Goal: Browse casually

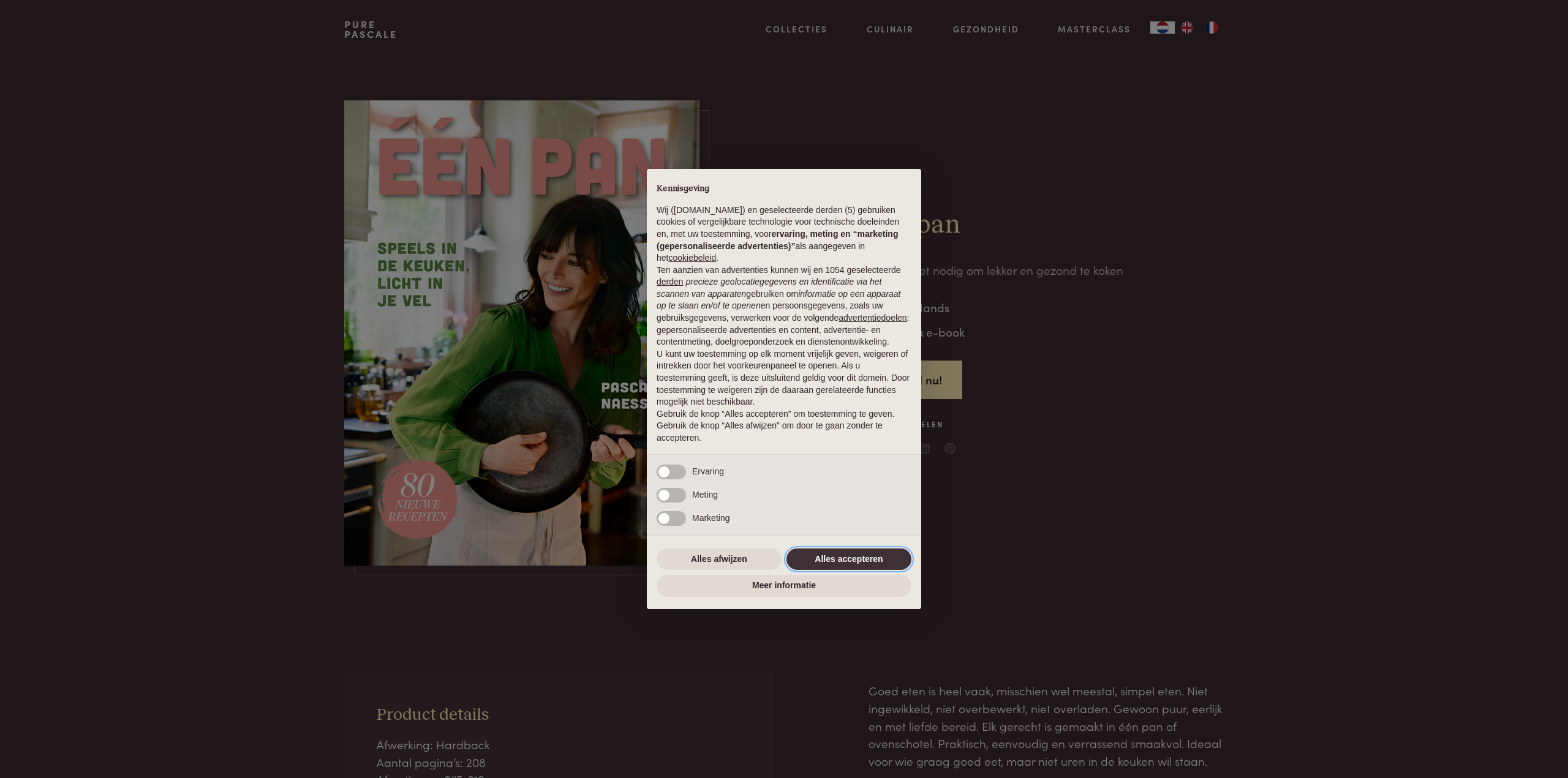
click at [864, 557] on button "Alles accepteren" at bounding box center [849, 560] width 125 height 22
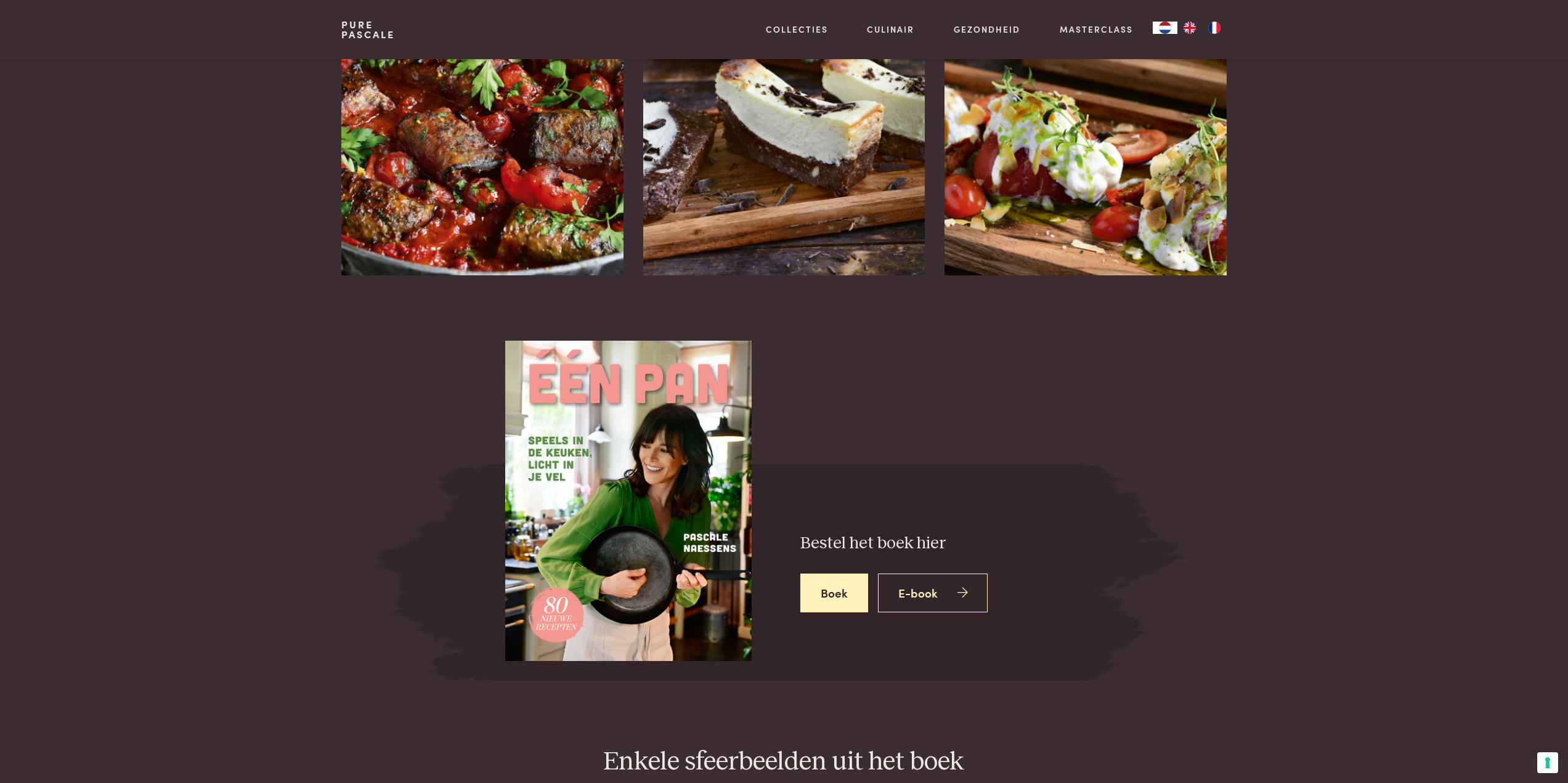
scroll to position [1664, 0]
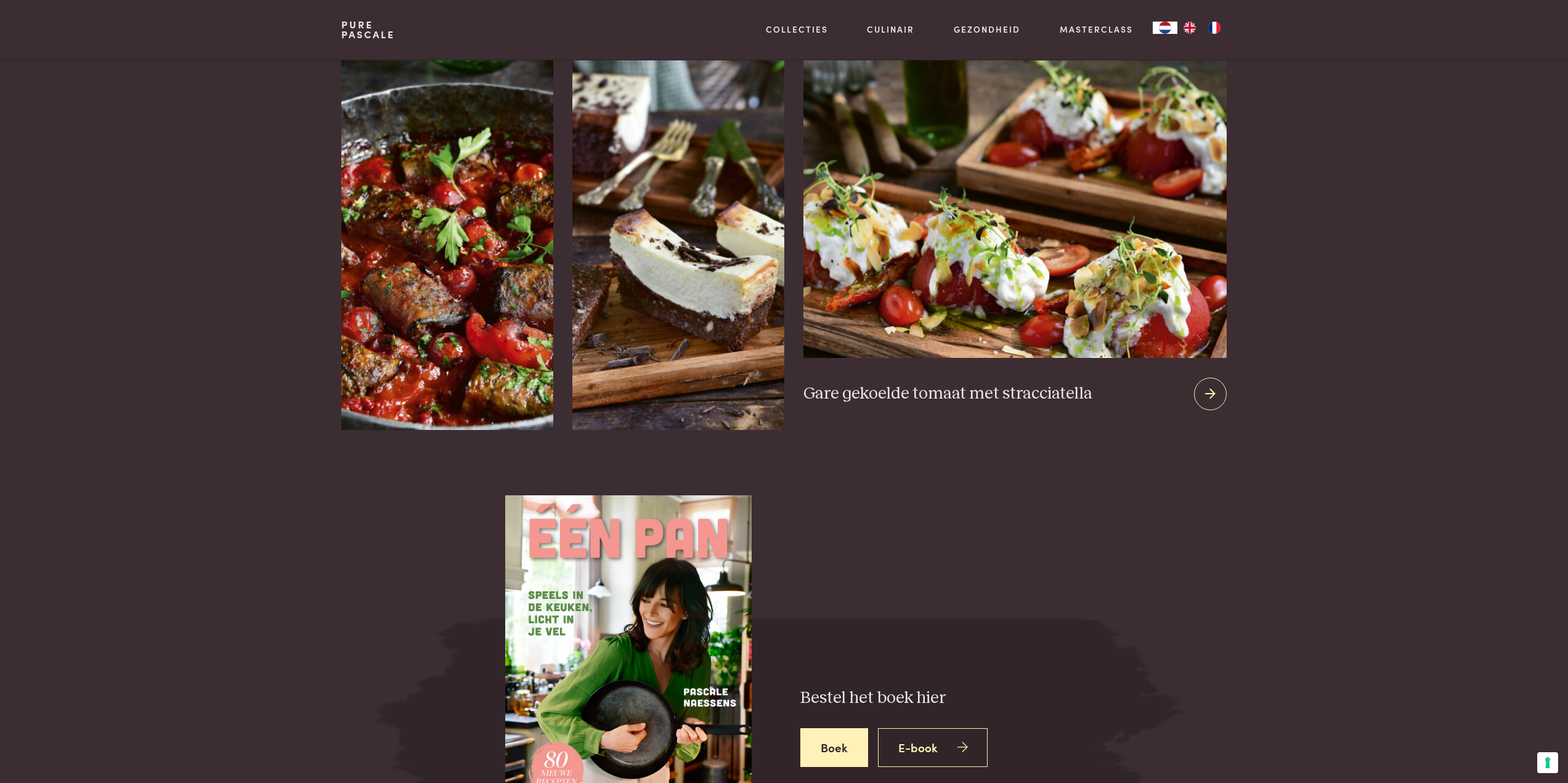
click at [1208, 385] on icon at bounding box center [1210, 394] width 10 height 18
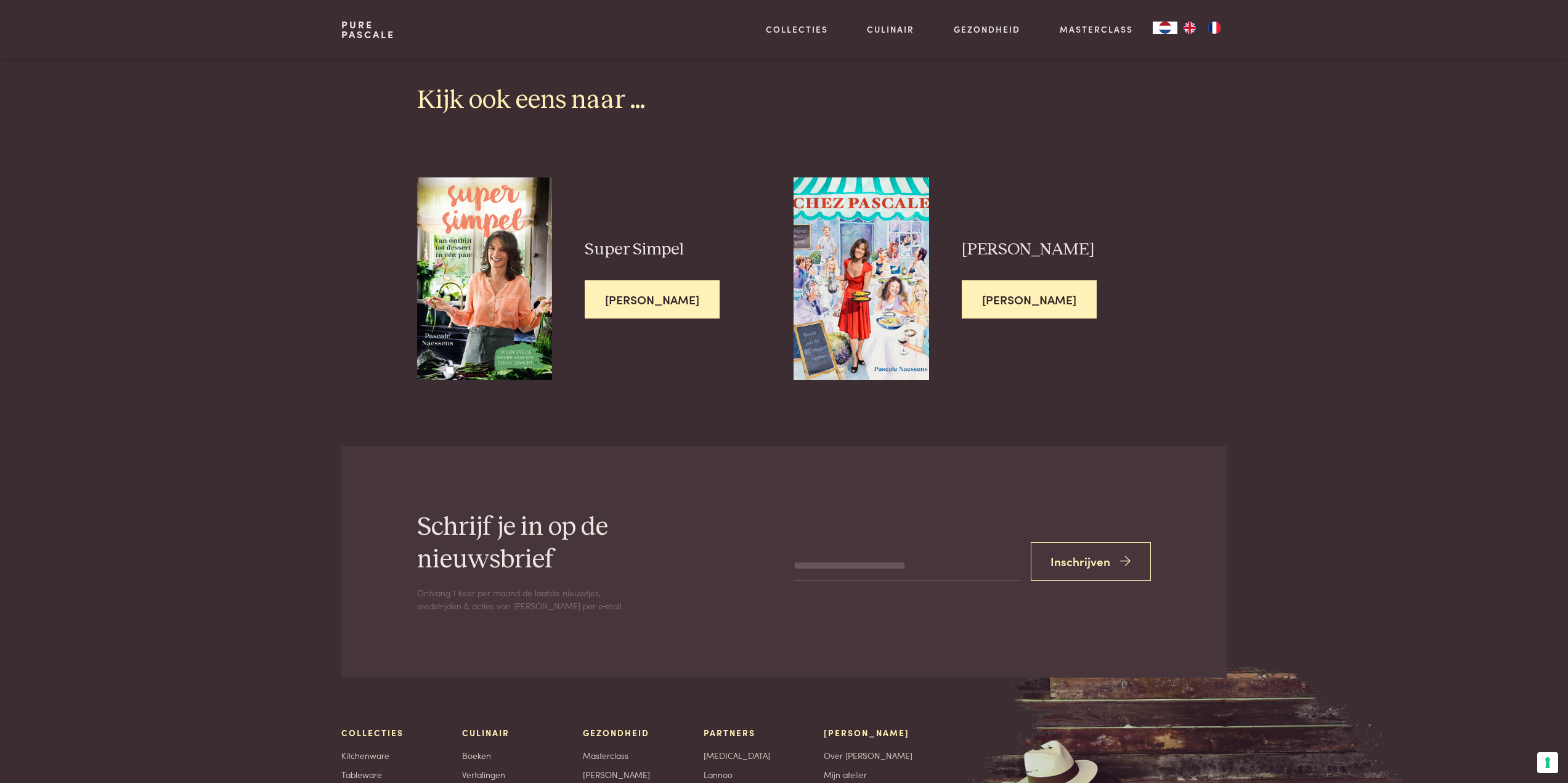
scroll to position [3389, 0]
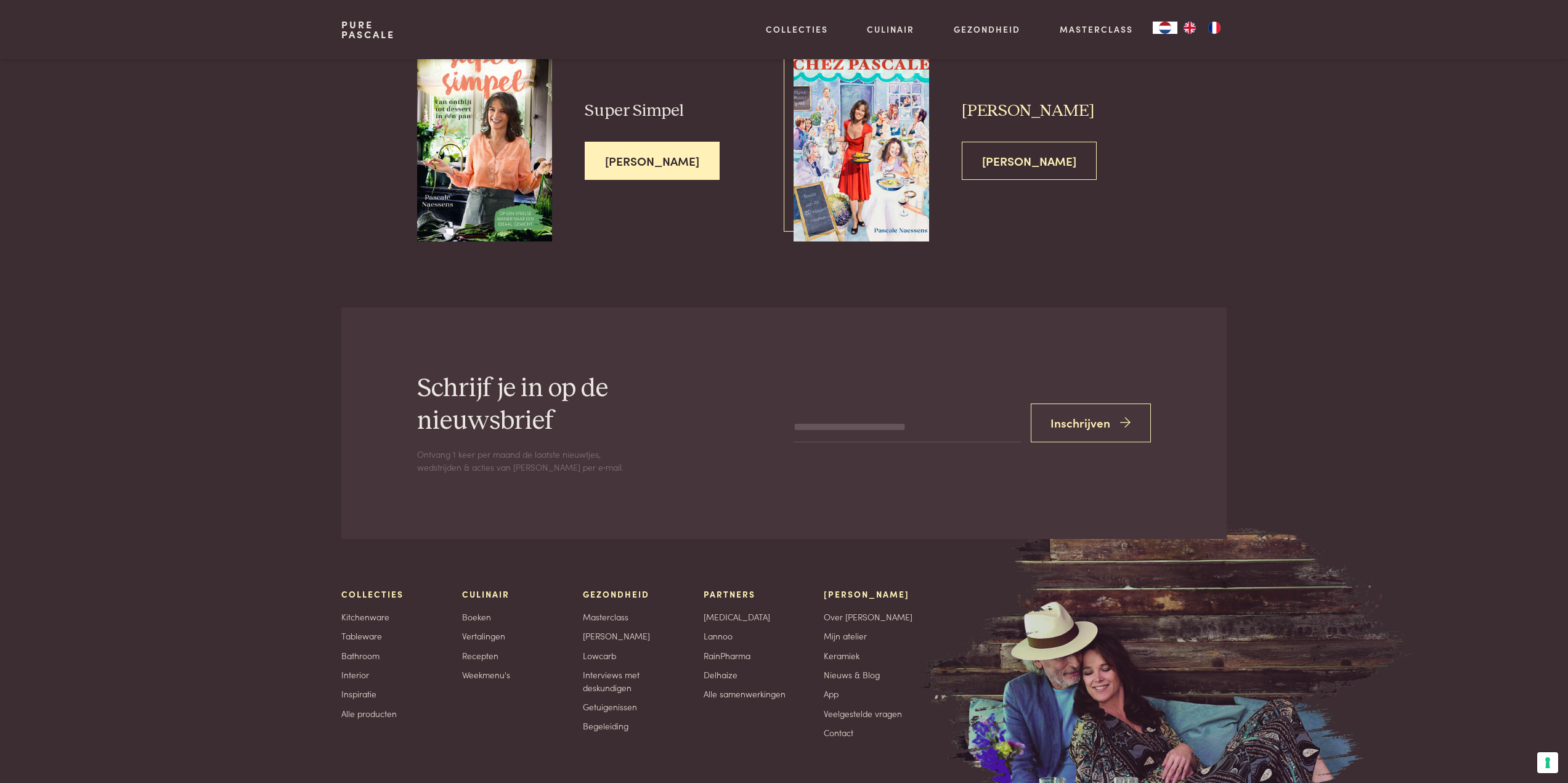
click at [872, 174] on img at bounding box center [860, 140] width 135 height 203
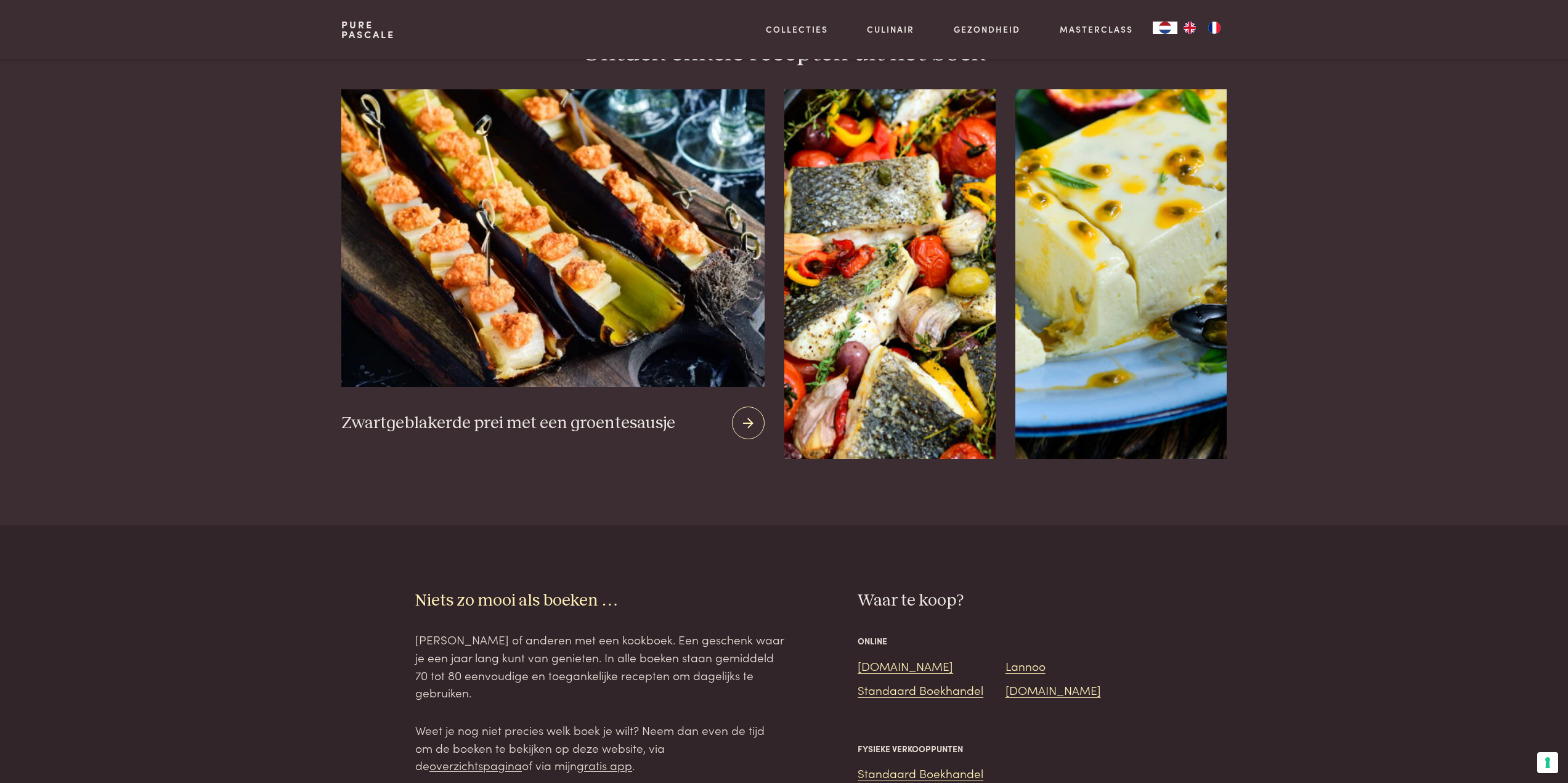
scroll to position [925, 0]
